Goal: Obtain resource: Obtain resource

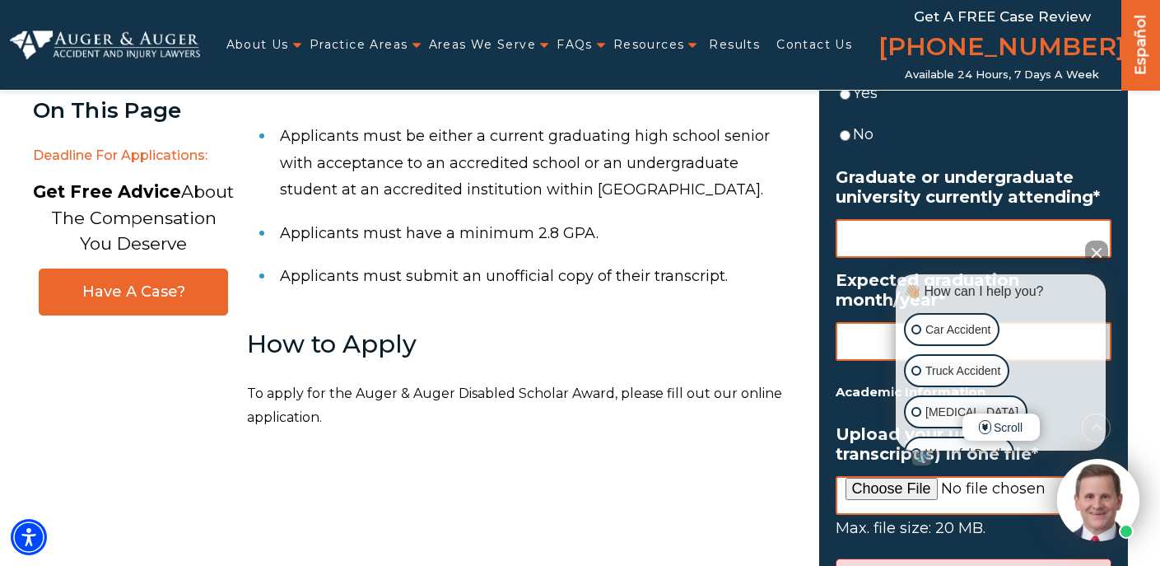
scroll to position [1217, 0]
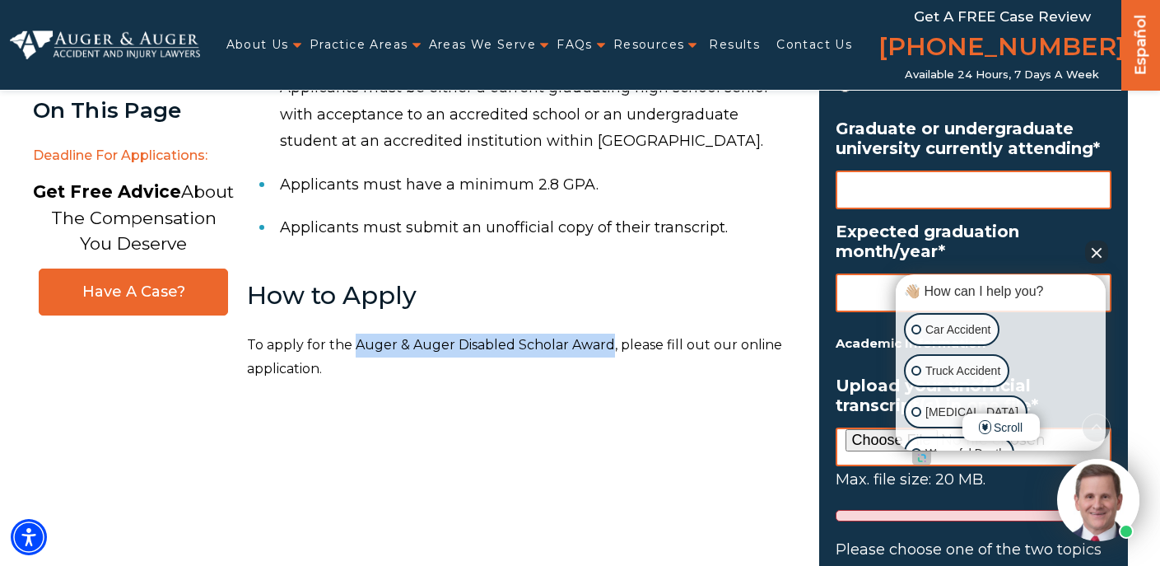
drag, startPoint x: 355, startPoint y: 343, endPoint x: 606, endPoint y: 340, distance: 251.2
click at [606, 342] on p "To apply for the Auger & Auger Disabled Scholar Award, please fill out our onli…" at bounding box center [523, 358] width 553 height 48
copy p "Auger & Auger Disabled Scholar Award"
